Goal: Task Accomplishment & Management: Complete application form

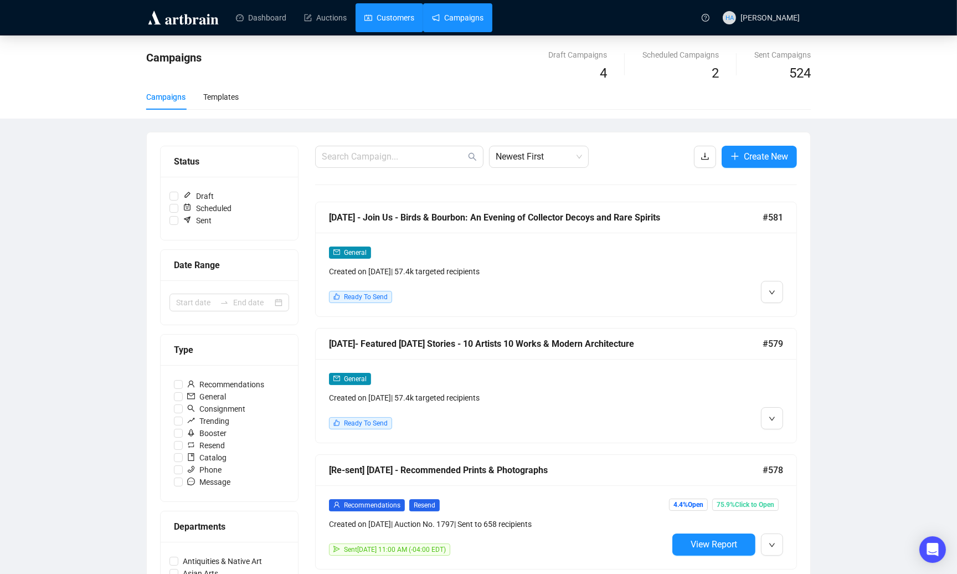
click at [378, 14] on link "Customers" at bounding box center [389, 17] width 50 height 29
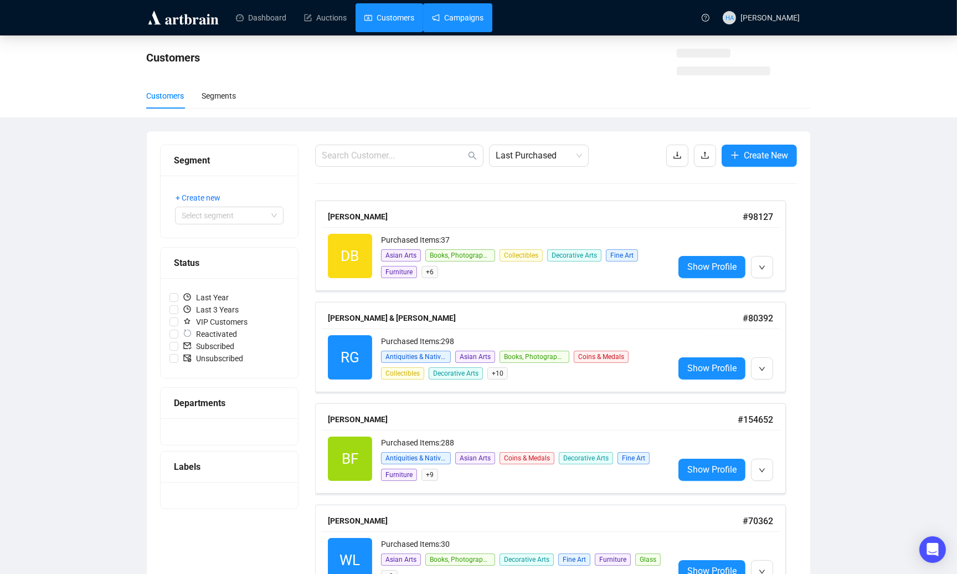
click at [459, 16] on link "Campaigns" at bounding box center [457, 17] width 51 height 29
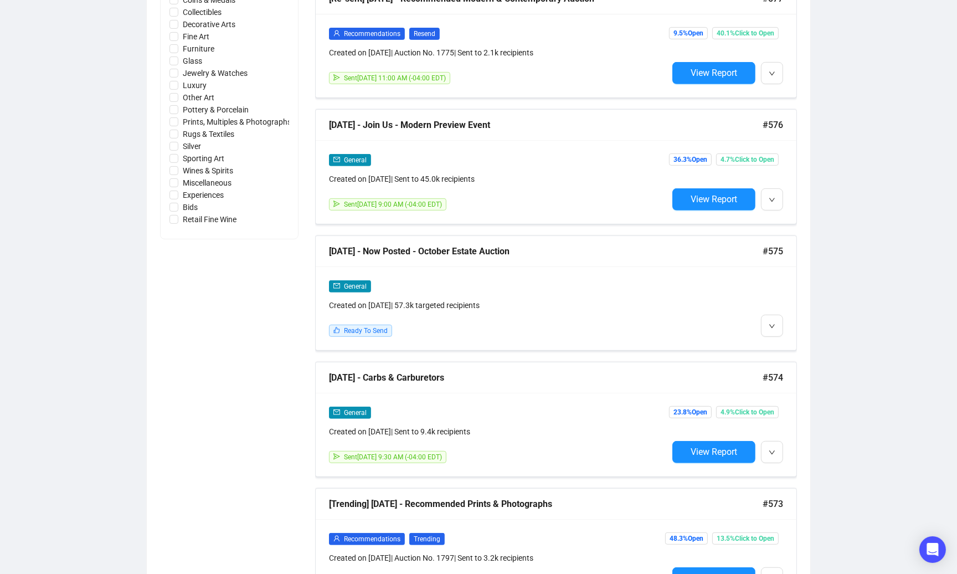
scroll to position [599, 0]
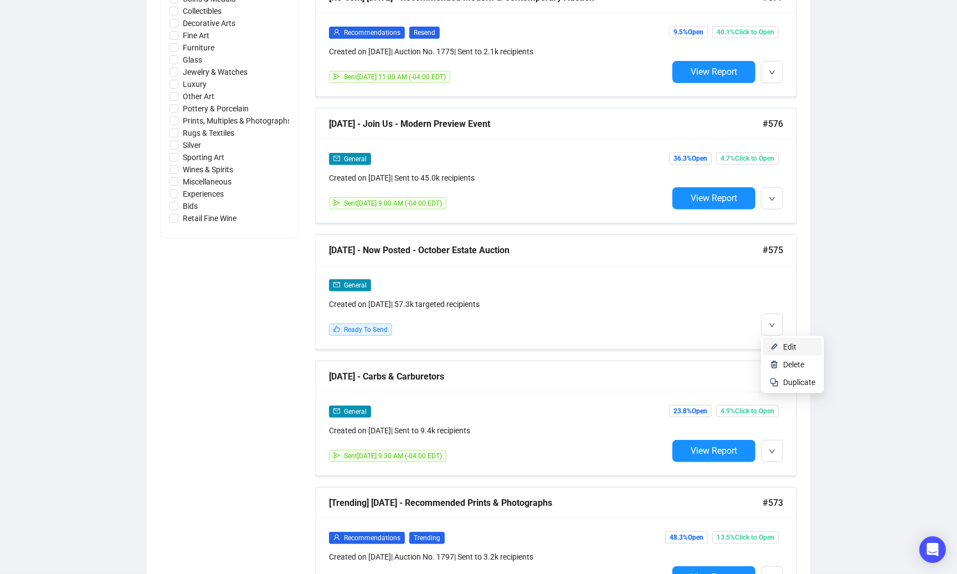
click at [788, 343] on span "Edit" at bounding box center [789, 346] width 13 height 9
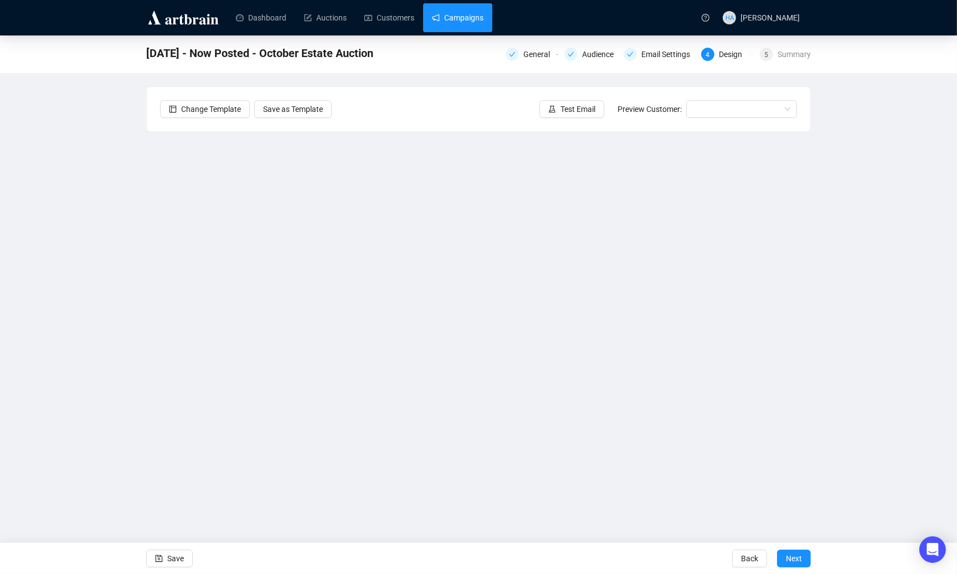
click at [460, 17] on link "Campaigns" at bounding box center [457, 17] width 51 height 29
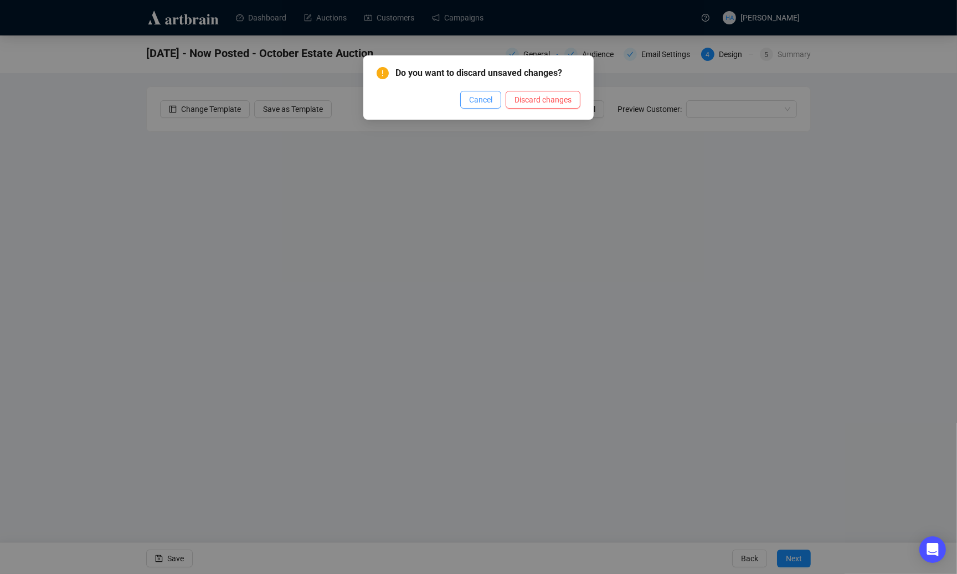
click at [484, 101] on span "Cancel" at bounding box center [480, 100] width 23 height 12
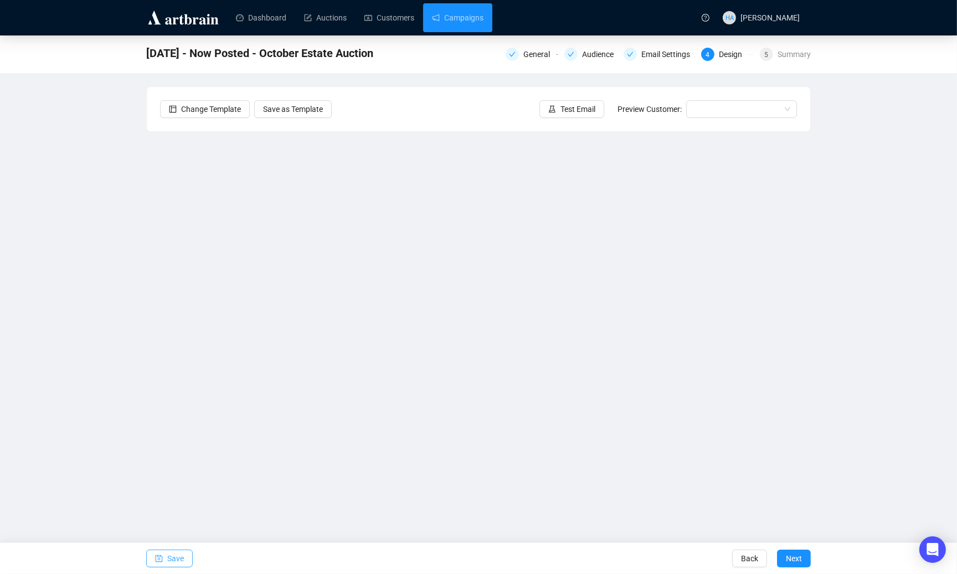
click at [178, 559] on span "Save" at bounding box center [175, 558] width 17 height 31
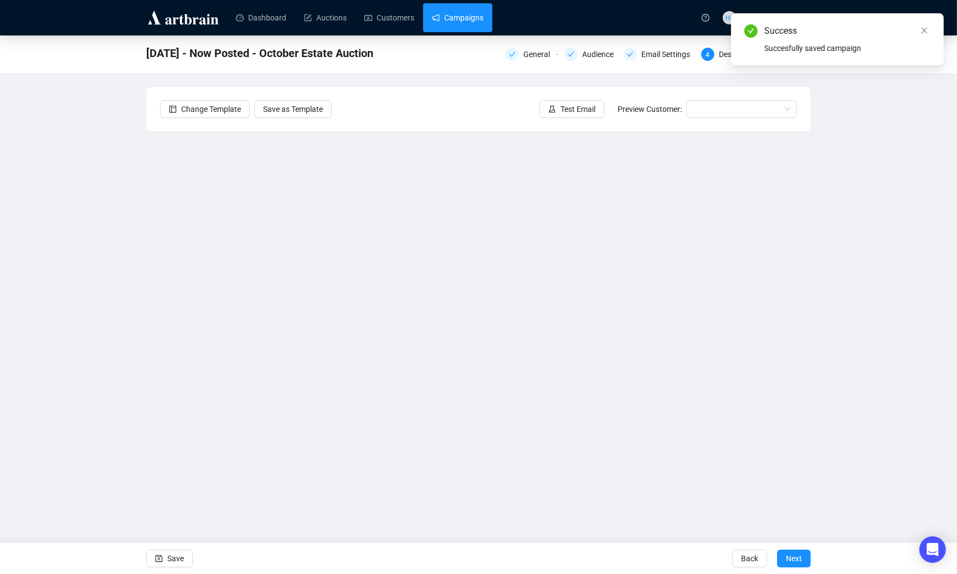
click at [469, 18] on link "Campaigns" at bounding box center [457, 17] width 51 height 29
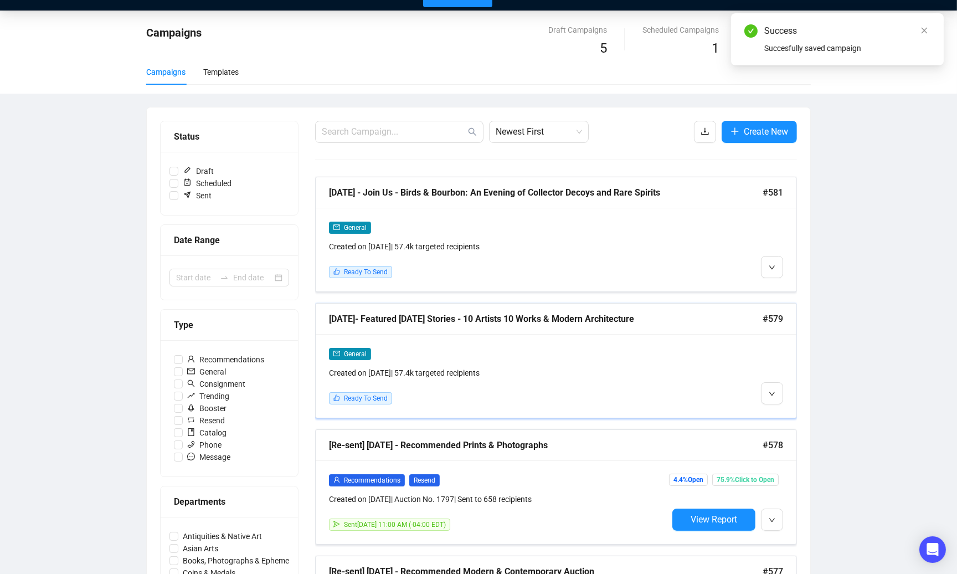
scroll to position [28, 0]
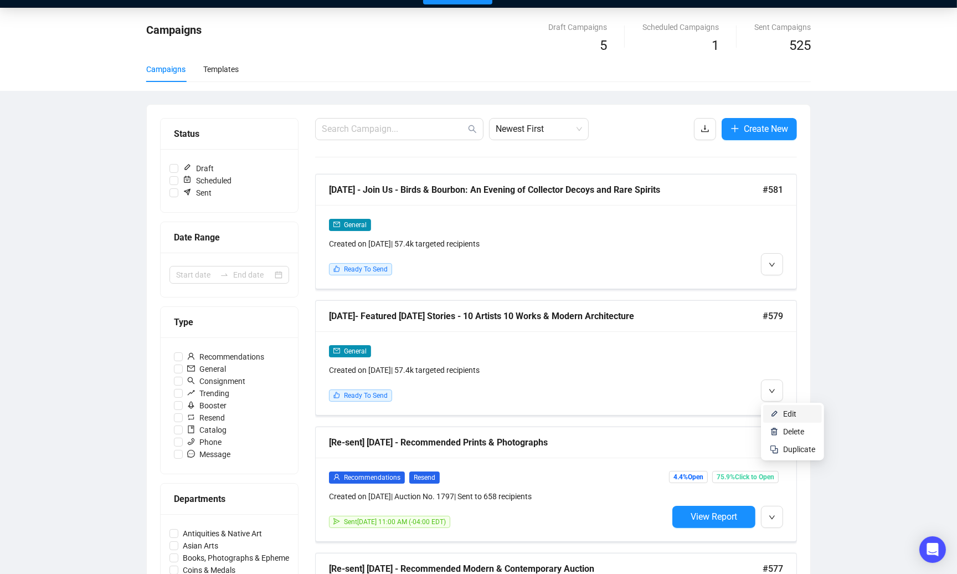
click at [785, 413] on span "Edit" at bounding box center [789, 413] width 13 height 9
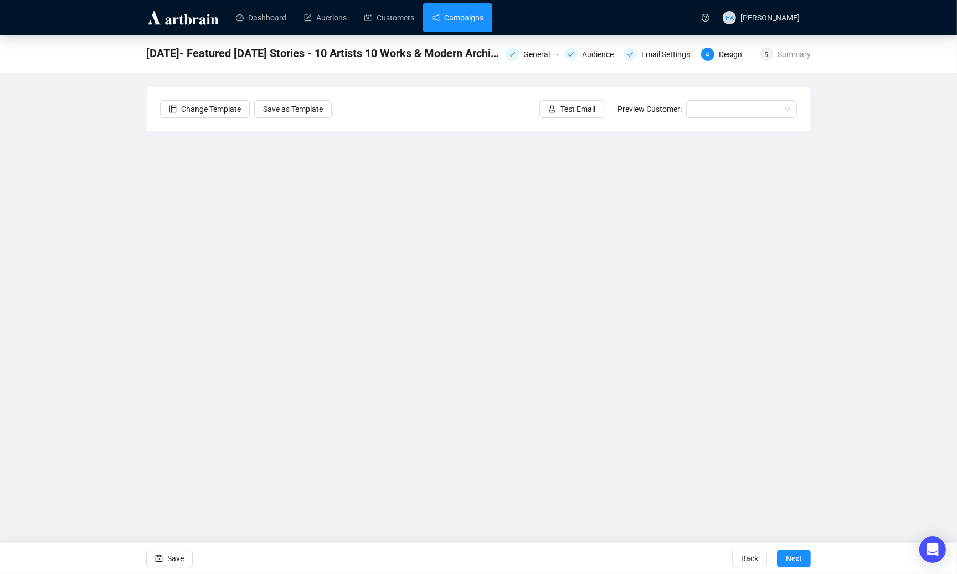
click at [460, 14] on link "Campaigns" at bounding box center [457, 17] width 51 height 29
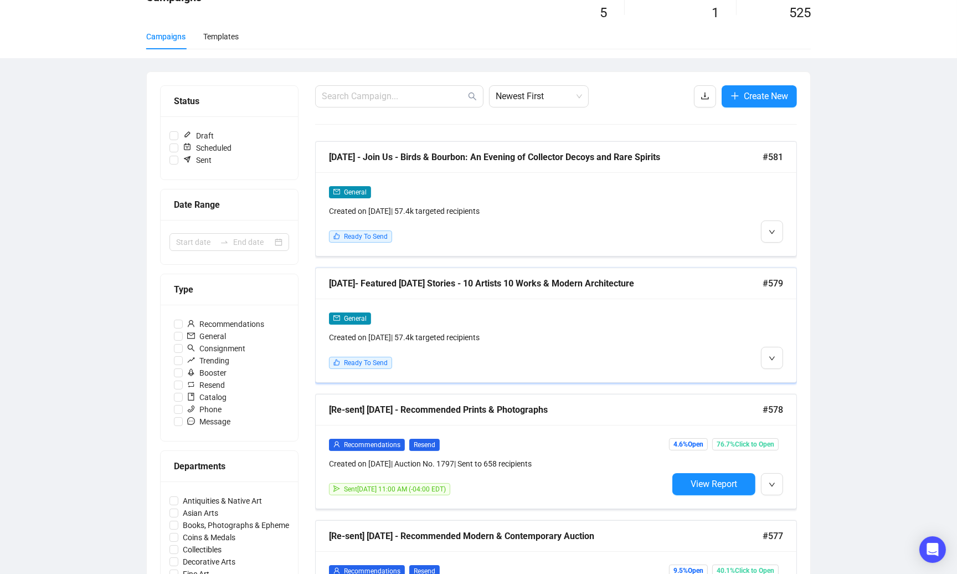
scroll to position [59, 0]
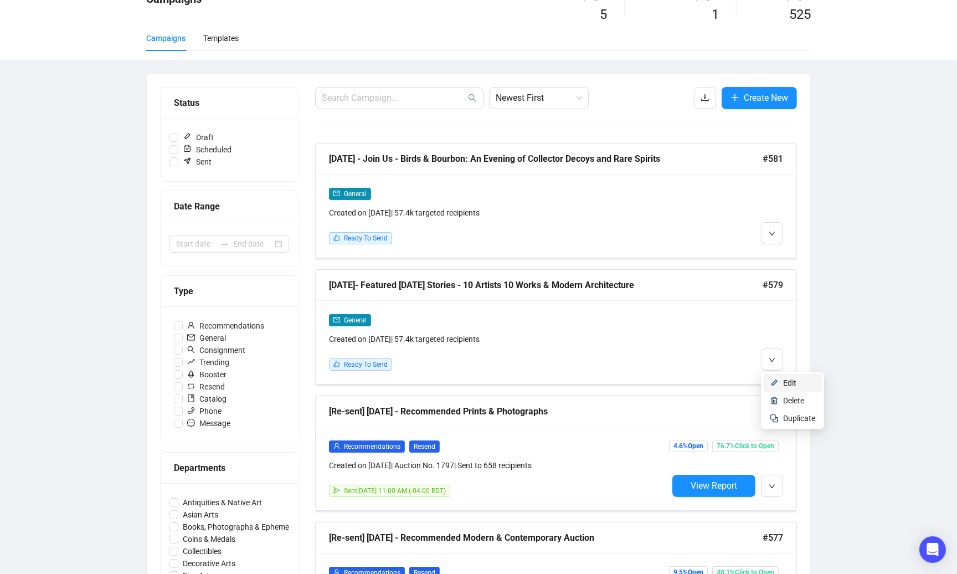
click at [779, 380] on li "Edit" at bounding box center [792, 383] width 59 height 18
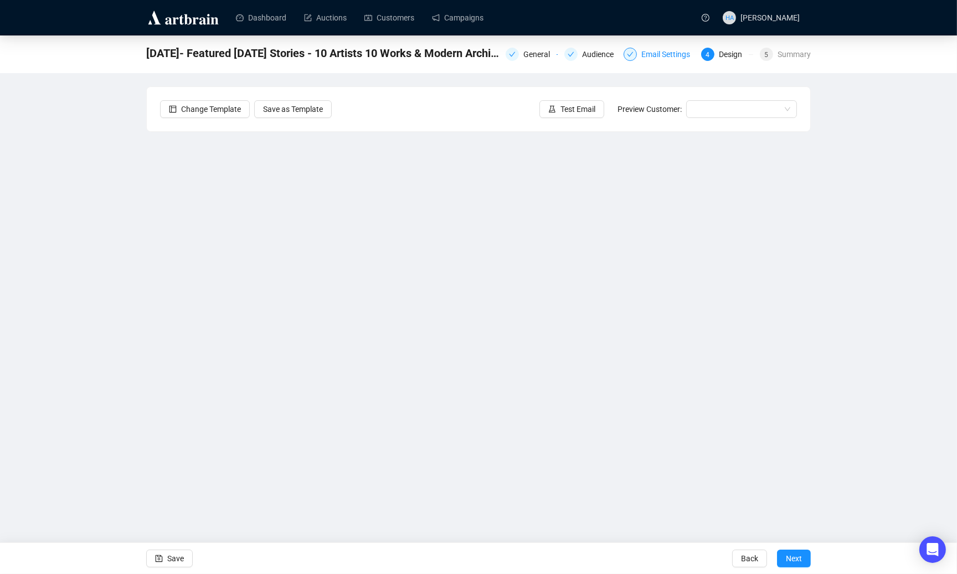
click at [647, 54] on div "Email Settings" at bounding box center [668, 54] width 55 height 13
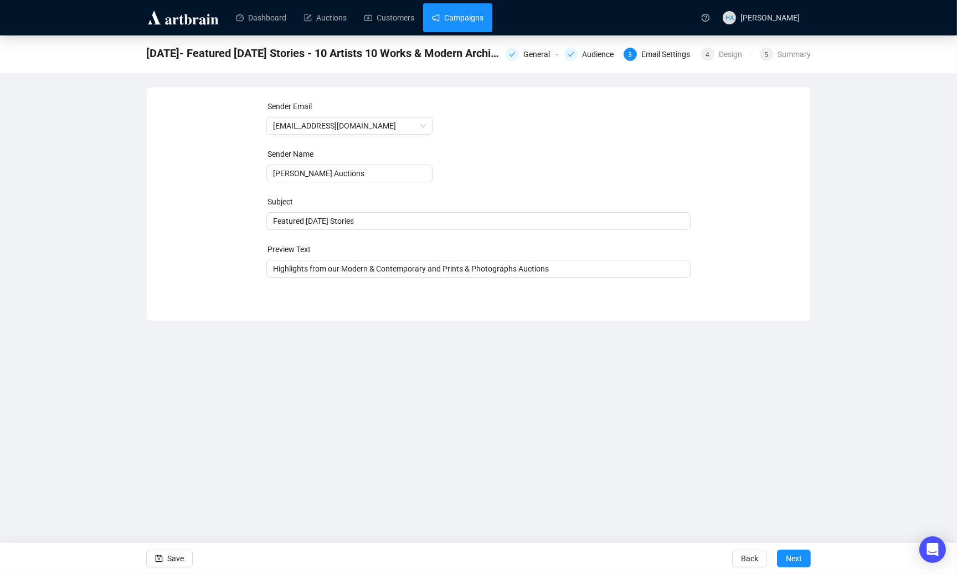
click at [470, 20] on link "Campaigns" at bounding box center [457, 17] width 51 height 29
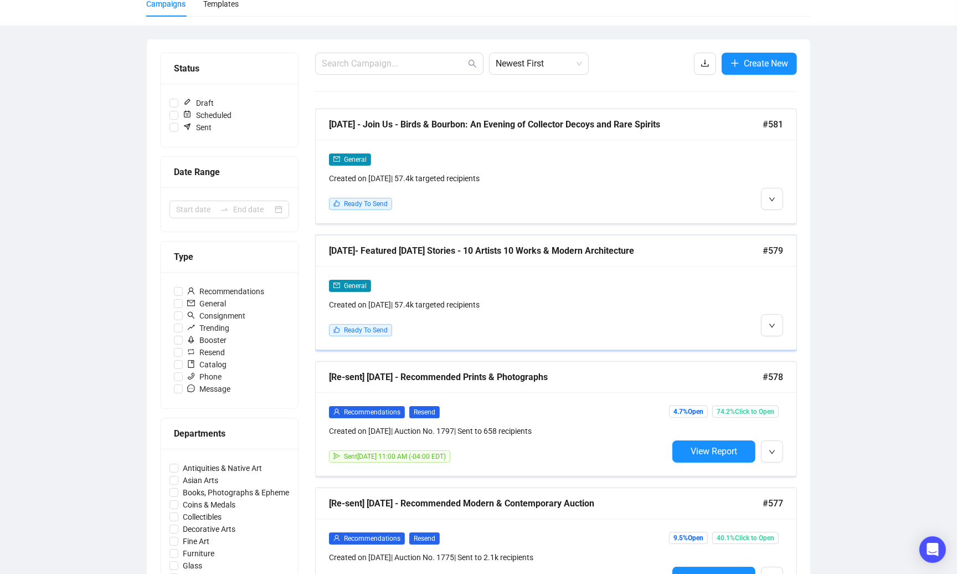
scroll to position [94, 0]
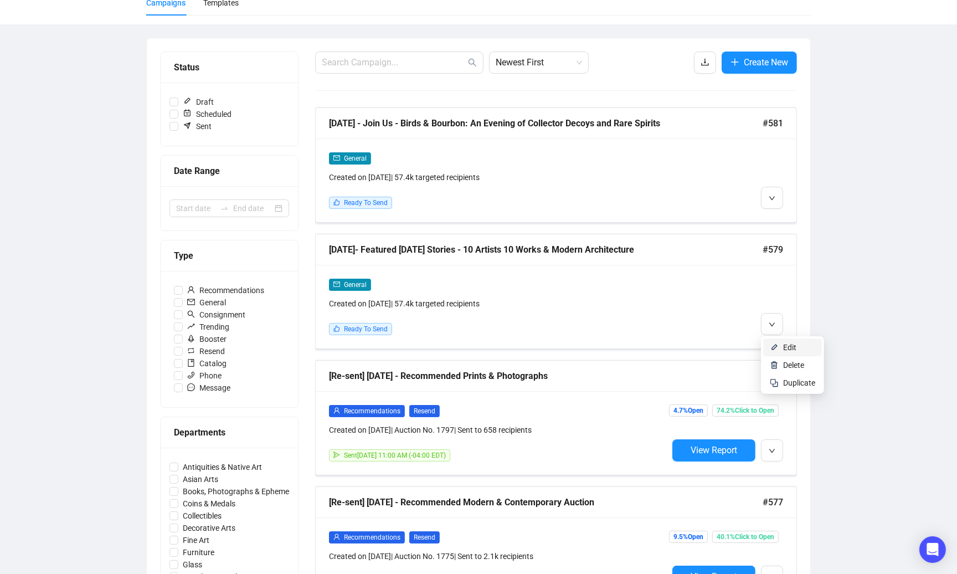
click at [786, 347] on span "Edit" at bounding box center [789, 347] width 13 height 9
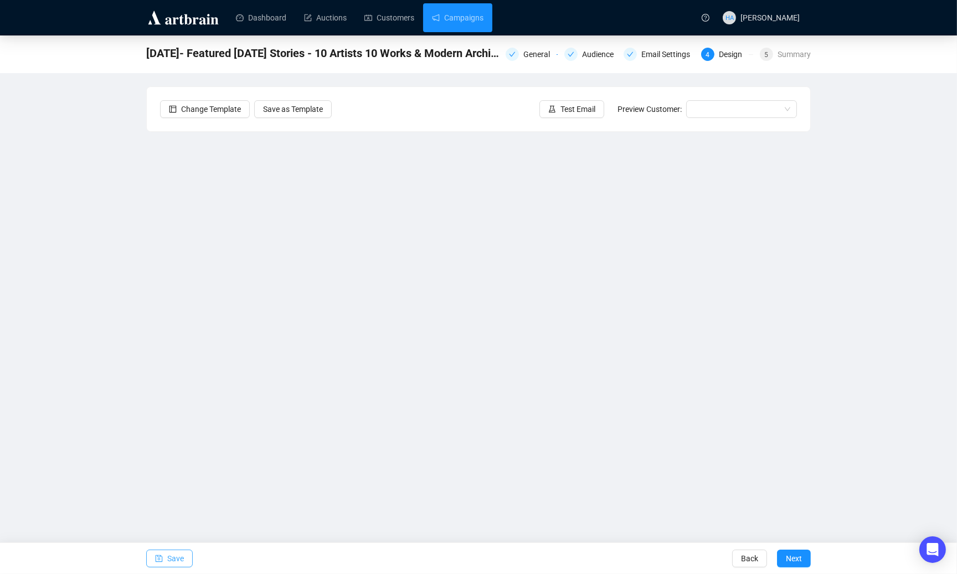
click at [177, 558] on span "Save" at bounding box center [175, 558] width 17 height 31
click at [172, 557] on span "Save" at bounding box center [175, 558] width 17 height 31
click at [468, 17] on link "Campaigns" at bounding box center [457, 17] width 51 height 29
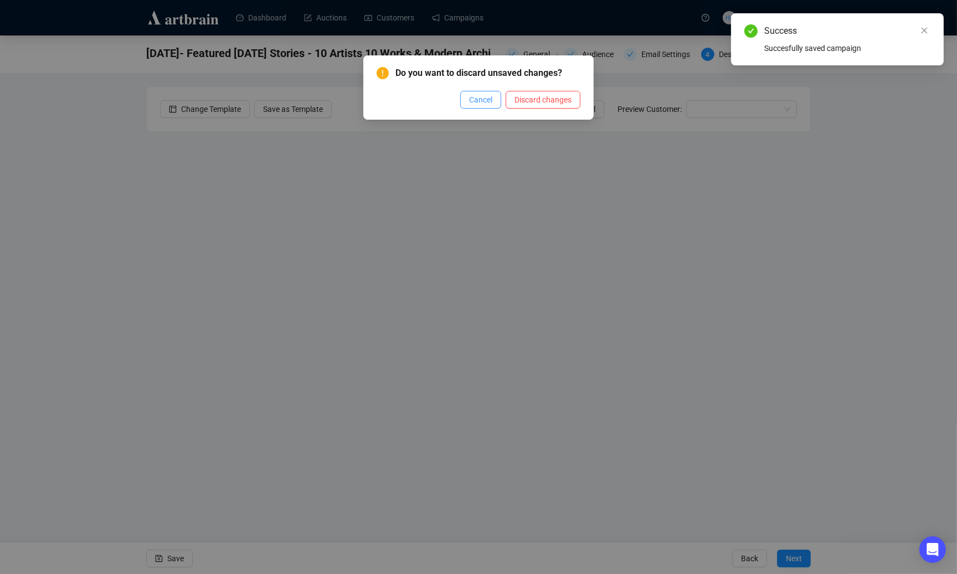
click at [478, 101] on span "Cancel" at bounding box center [480, 100] width 23 height 12
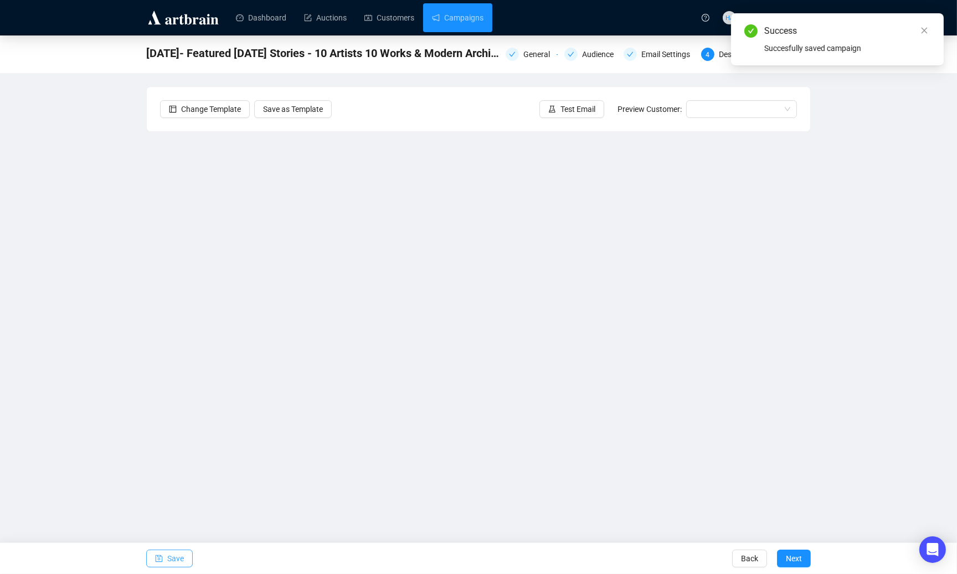
click at [179, 555] on span "Save" at bounding box center [175, 558] width 17 height 31
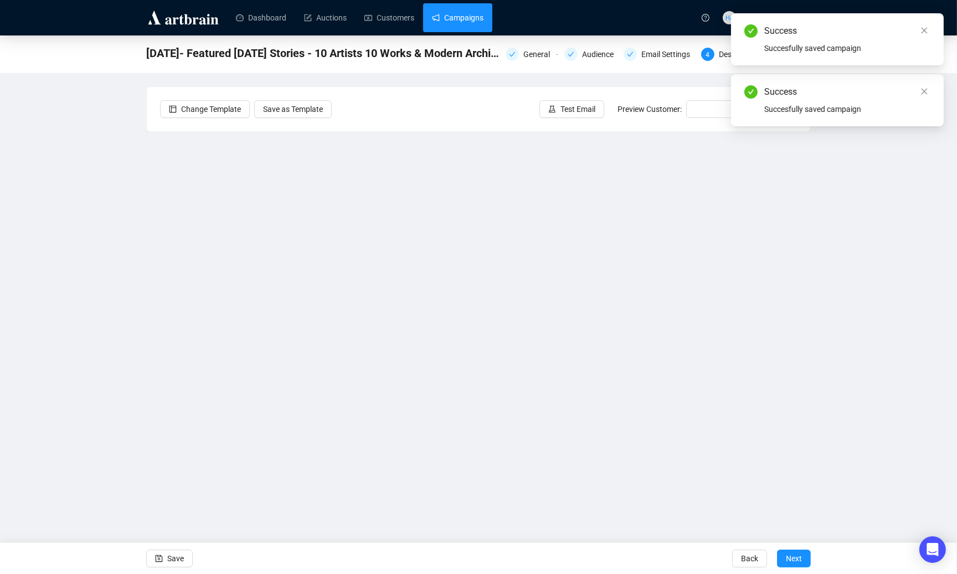
click at [469, 19] on link "Campaigns" at bounding box center [457, 17] width 51 height 29
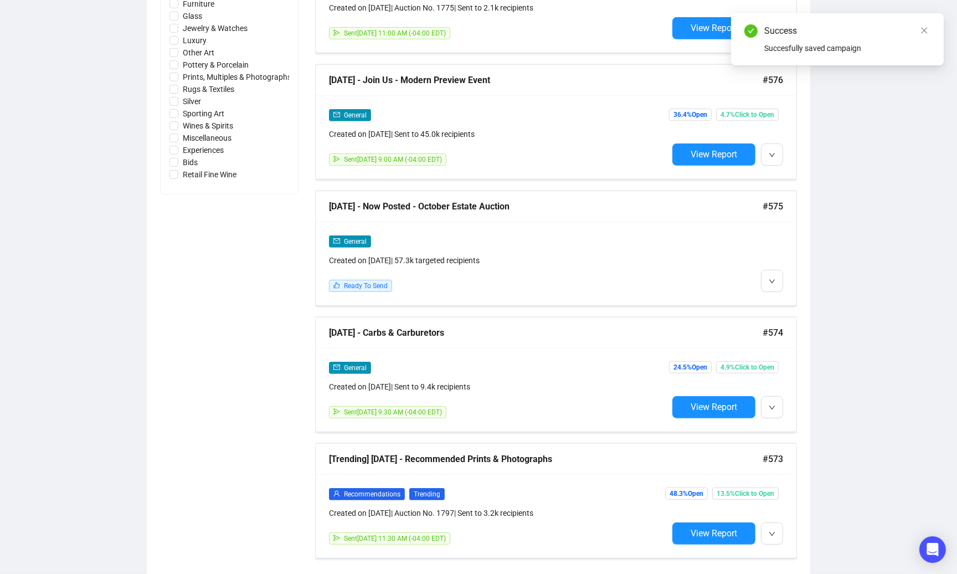
scroll to position [644, 0]
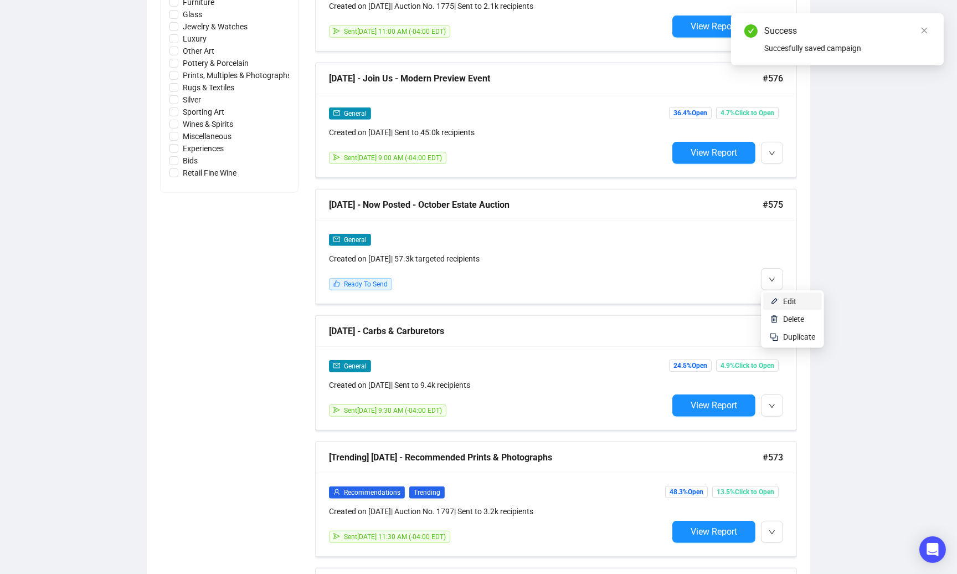
click at [783, 301] on span "Edit" at bounding box center [789, 301] width 13 height 9
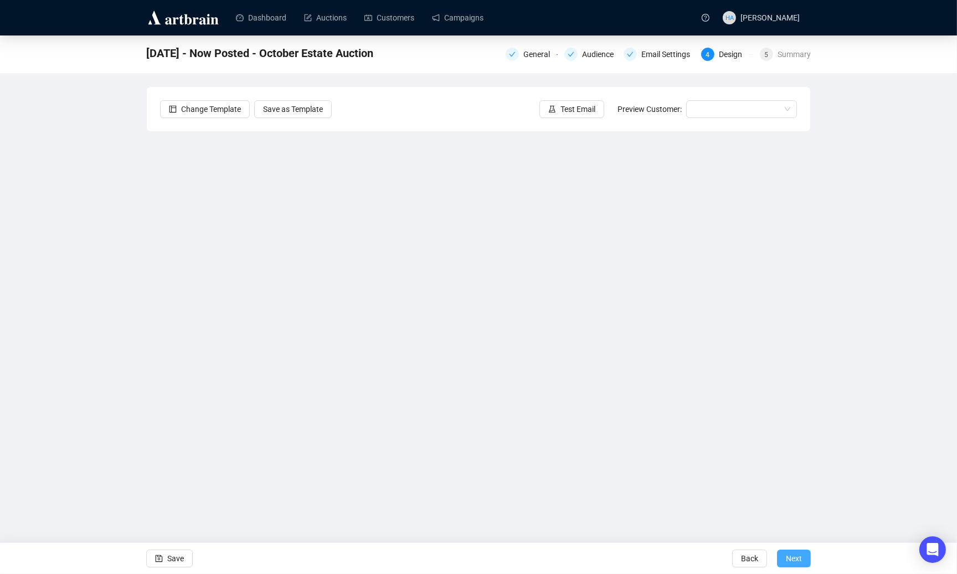
click at [796, 559] on span "Next" at bounding box center [794, 558] width 16 height 31
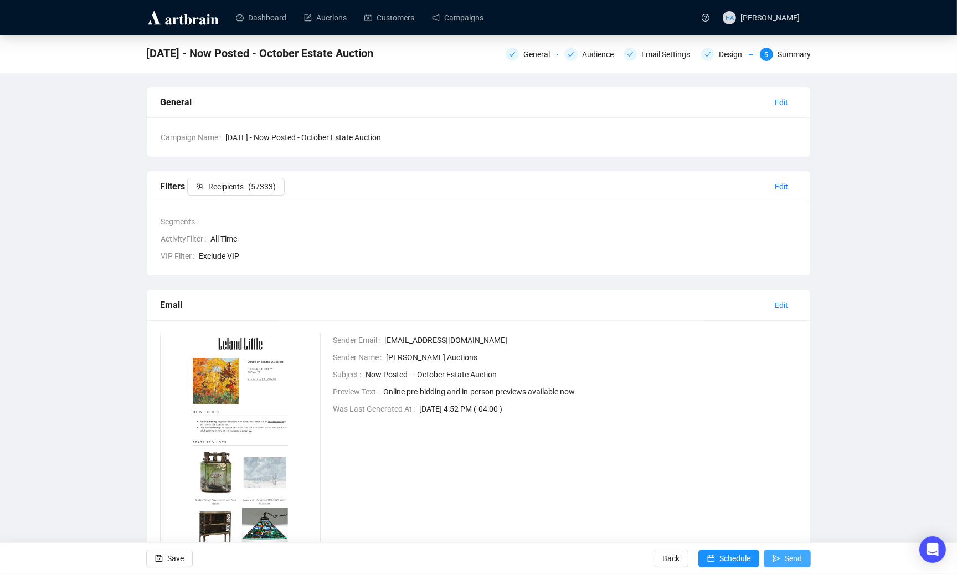
click at [794, 561] on span "Send" at bounding box center [793, 558] width 17 height 31
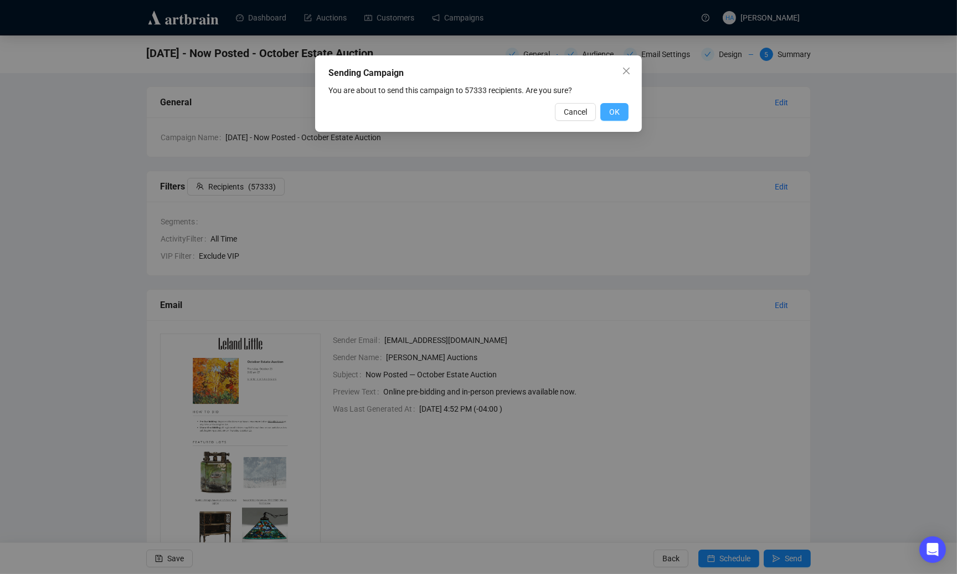
click at [616, 110] on span "OK" at bounding box center [614, 112] width 11 height 12
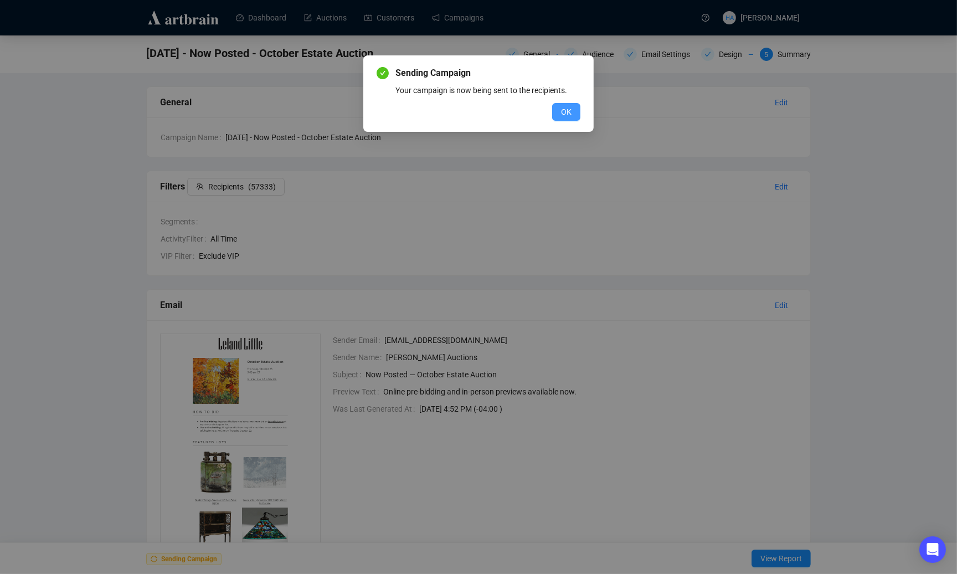
click at [569, 113] on span "OK" at bounding box center [566, 112] width 11 height 12
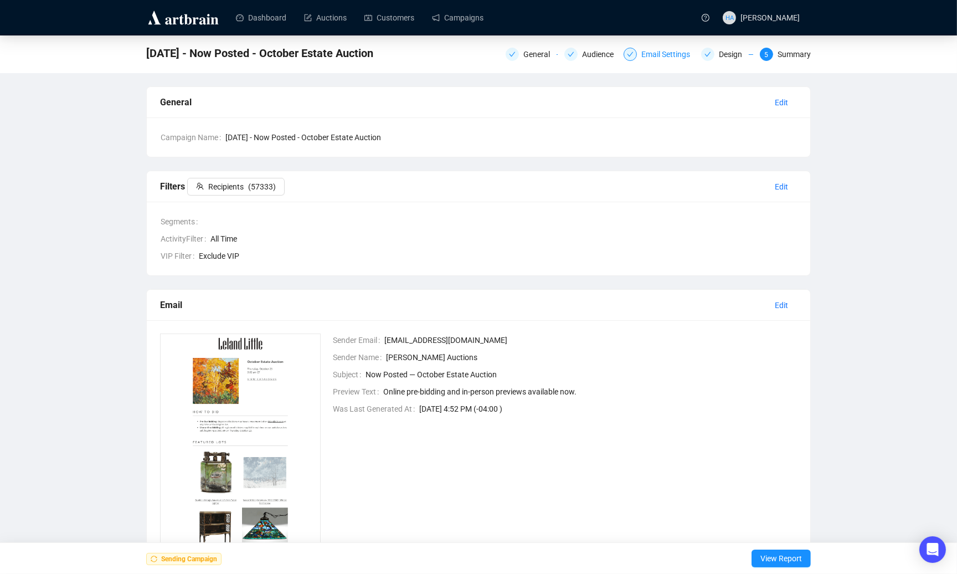
click at [662, 55] on div "Email Settings" at bounding box center [668, 54] width 55 height 13
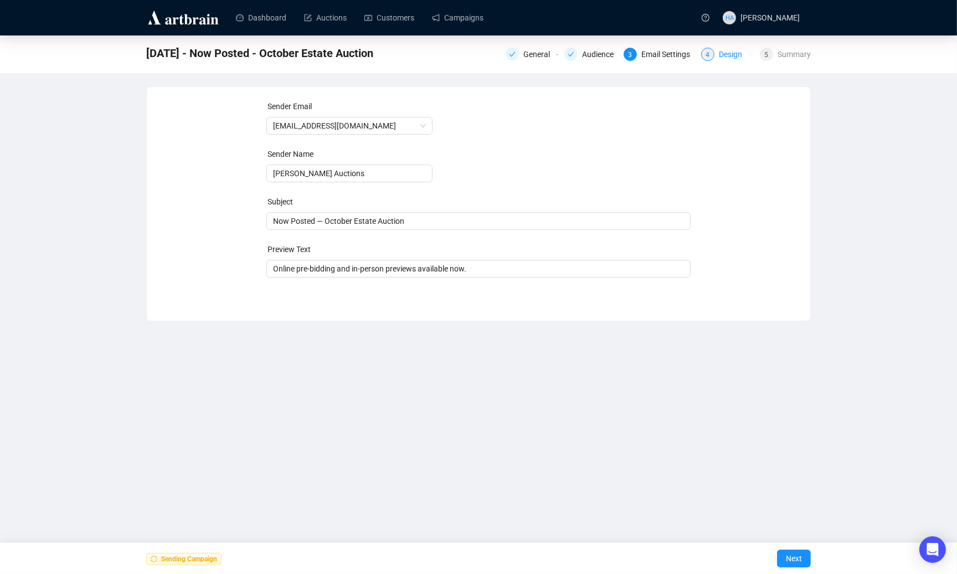
click at [728, 57] on div "Design" at bounding box center [734, 54] width 30 height 13
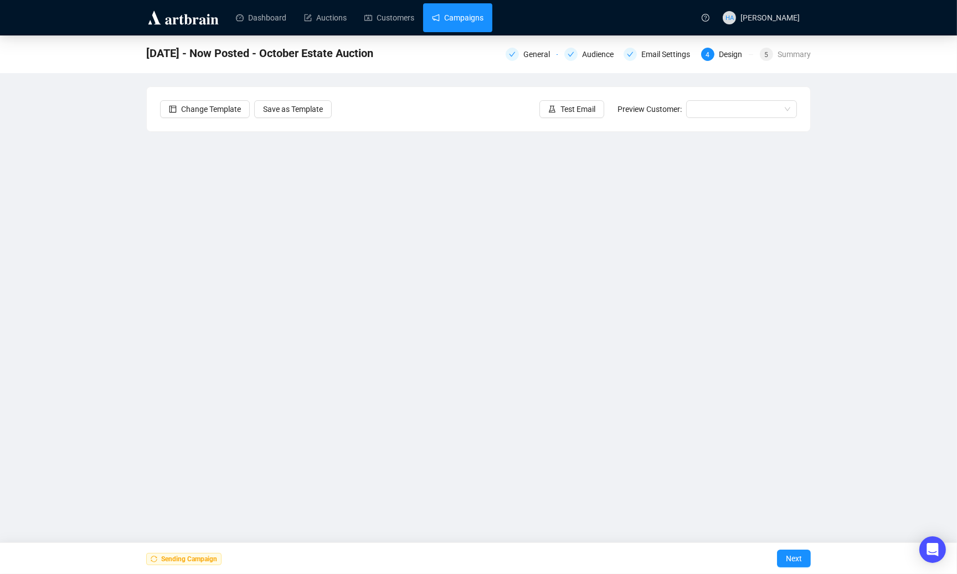
click at [452, 18] on link "Campaigns" at bounding box center [457, 17] width 51 height 29
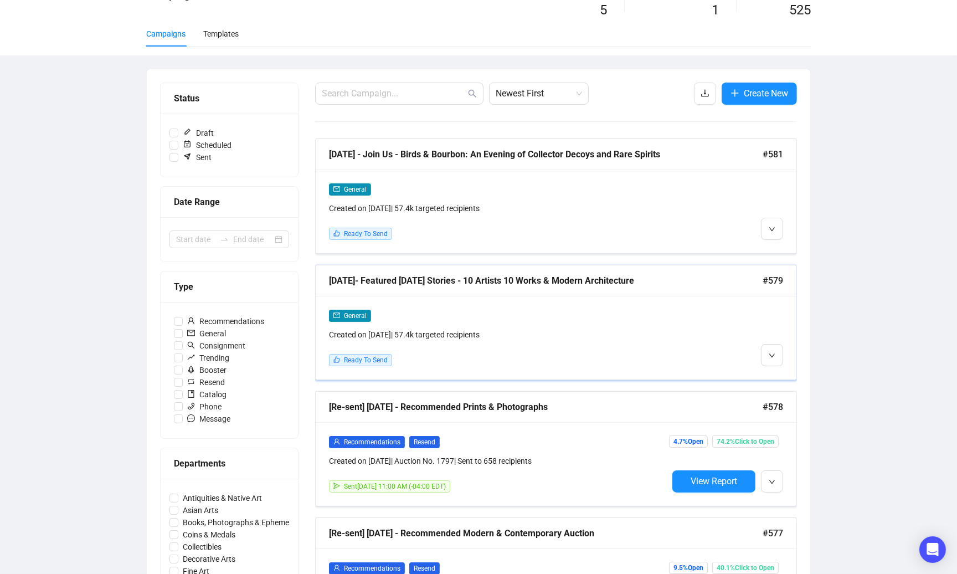
scroll to position [68, 0]
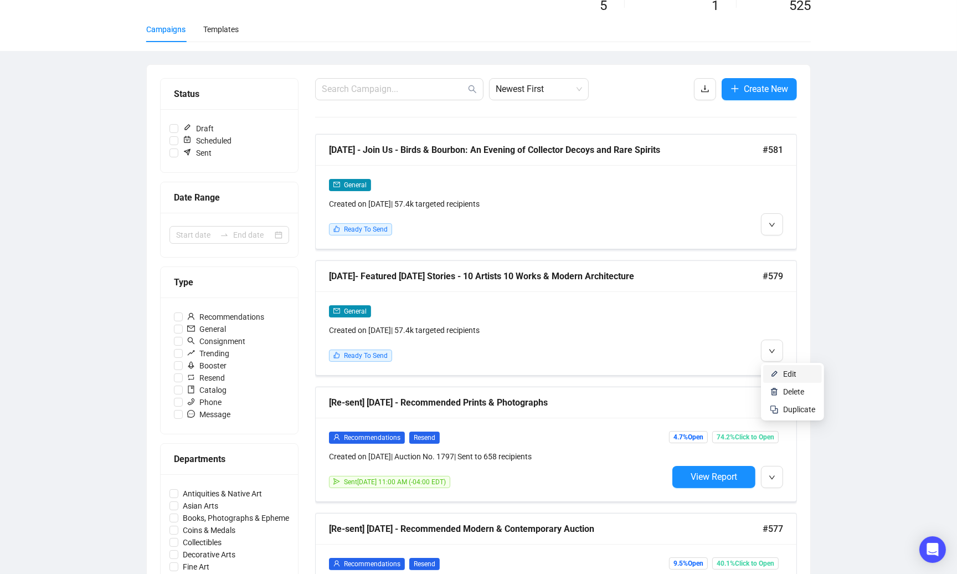
click at [779, 369] on li "Edit" at bounding box center [792, 374] width 59 height 18
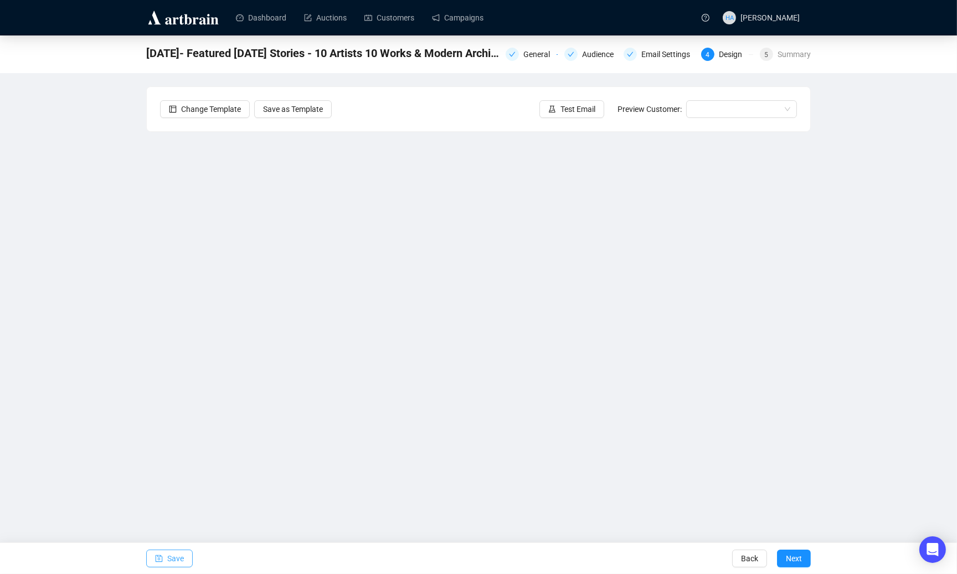
click at [176, 560] on span "Save" at bounding box center [175, 558] width 17 height 31
click at [105, 307] on div "[DATE]- Featured [DATE] Stories - 10 Artists 10 Works & Modern Architecture Gen…" at bounding box center [478, 261] width 957 height 452
click at [177, 556] on span "Save" at bounding box center [175, 558] width 17 height 31
click at [173, 558] on span "Save" at bounding box center [175, 558] width 17 height 31
